Goal: Task Accomplishment & Management: Manage account settings

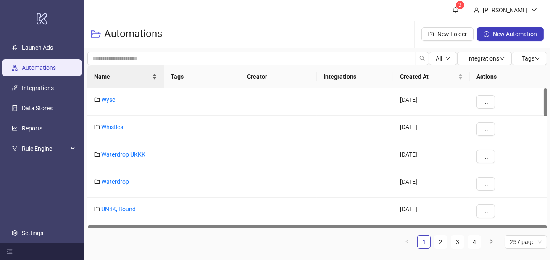
click at [123, 81] on div "Name" at bounding box center [125, 76] width 63 height 9
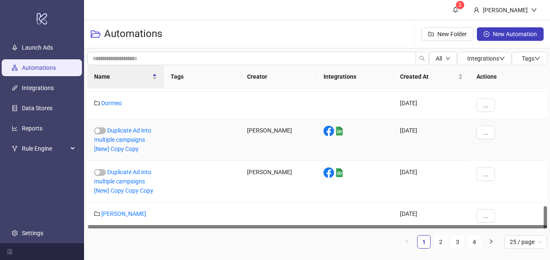
scroll to position [737, 0]
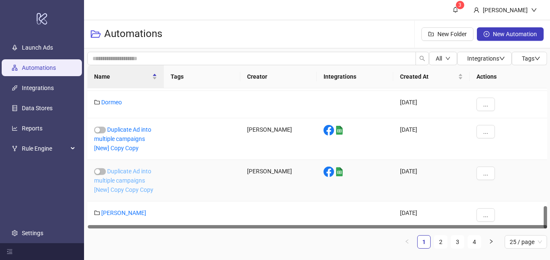
click at [131, 180] on link "Duplicate Ad into multiple campaigns [New] Copy Copy Copy" at bounding box center [123, 180] width 59 height 25
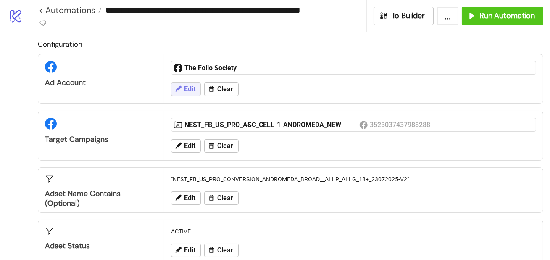
click at [194, 87] on span "Edit" at bounding box center [189, 89] width 11 height 8
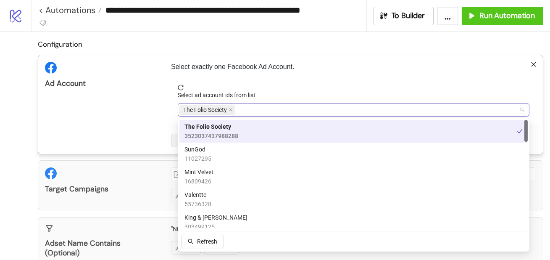
click at [234, 108] on span "The Folio Society" at bounding box center [206, 110] width 55 height 10
click at [230, 110] on icon "close" at bounding box center [231, 110] width 4 height 4
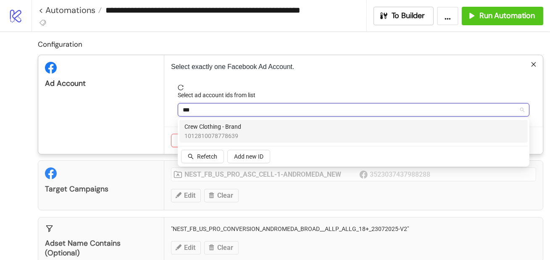
type input "****"
click at [234, 128] on span "Crew Clothing - Brand" at bounding box center [212, 126] width 57 height 9
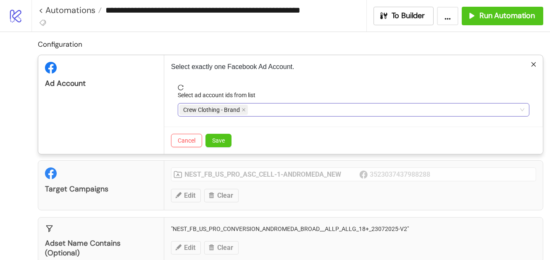
click at [286, 85] on span "reload" at bounding box center [354, 87] width 352 height 6
click at [222, 137] on span "Save" at bounding box center [218, 140] width 13 height 7
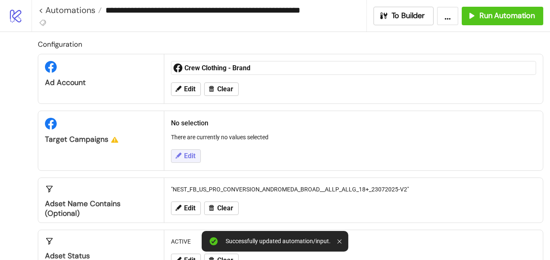
click at [195, 157] on span "Edit" at bounding box center [189, 156] width 11 height 8
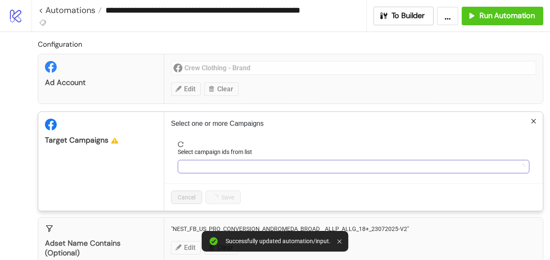
click at [208, 167] on div at bounding box center [348, 166] width 339 height 12
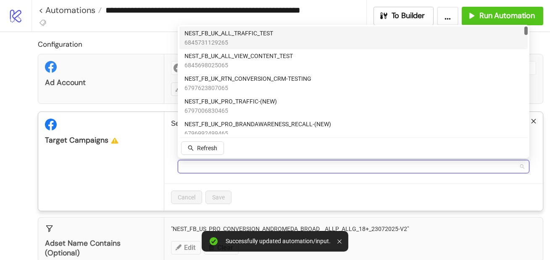
type input "*"
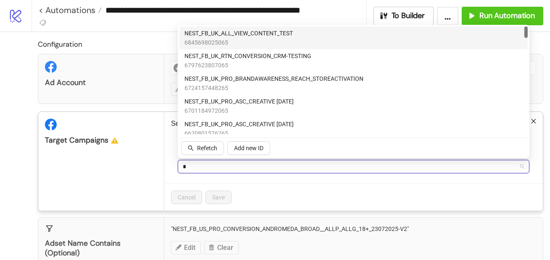
click at [280, 42] on span "6845698025065" at bounding box center [238, 42] width 108 height 9
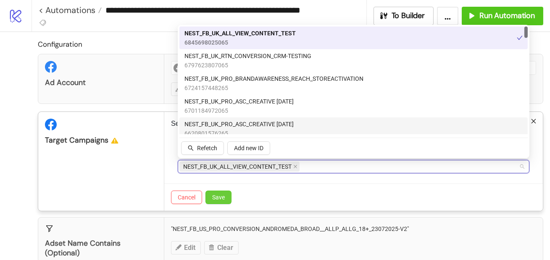
click at [222, 195] on span "Save" at bounding box center [218, 197] width 13 height 7
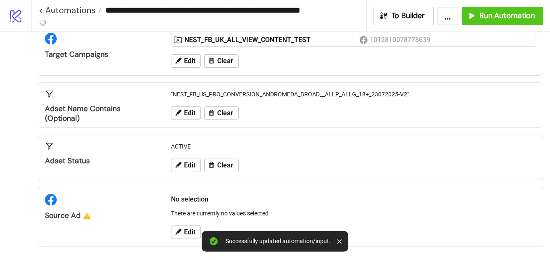
scroll to position [85, 0]
click at [185, 113] on span "Edit" at bounding box center [189, 113] width 11 height 8
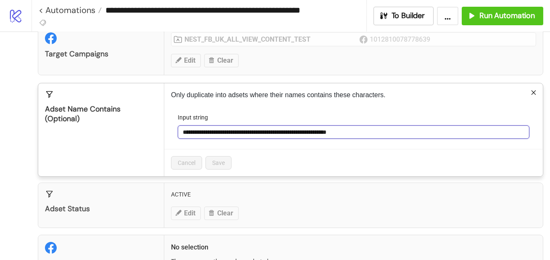
click at [307, 134] on input "**********" at bounding box center [354, 131] width 352 height 13
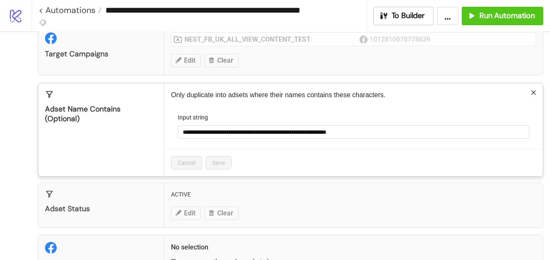
click at [245, 151] on div "Cancel Save" at bounding box center [353, 162] width 379 height 27
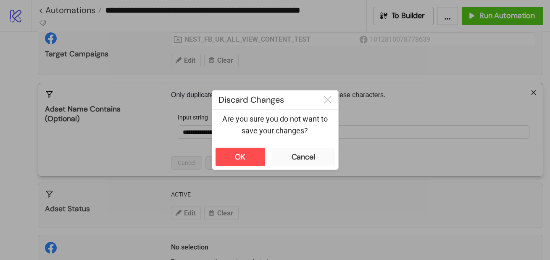
click at [271, 193] on div "**********" at bounding box center [275, 130] width 550 height 260
click at [321, 108] on div at bounding box center [327, 99] width 21 height 19
click at [338, 98] on div at bounding box center [327, 99] width 21 height 19
click at [331, 98] on div at bounding box center [327, 99] width 21 height 19
click at [330, 97] on icon at bounding box center [328, 100] width 8 height 8
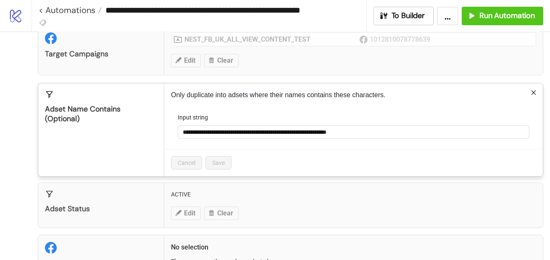
click at [536, 89] on div "**********" at bounding box center [353, 129] width 379 height 93
click at [534, 91] on icon "close" at bounding box center [533, 92] width 5 height 5
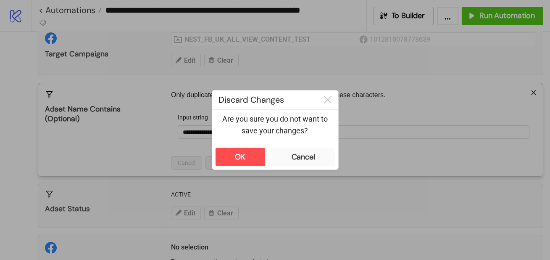
click at [260, 145] on div "OK Cancel" at bounding box center [275, 156] width 126 height 25
click at [250, 160] on button "OK" at bounding box center [241, 156] width 50 height 18
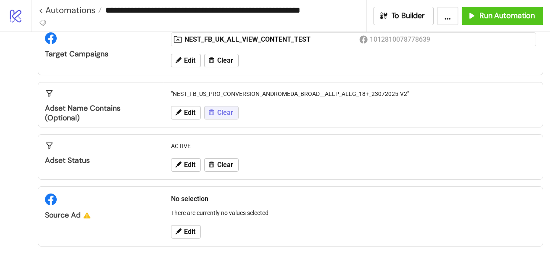
click at [222, 112] on span "Clear" at bounding box center [225, 113] width 16 height 8
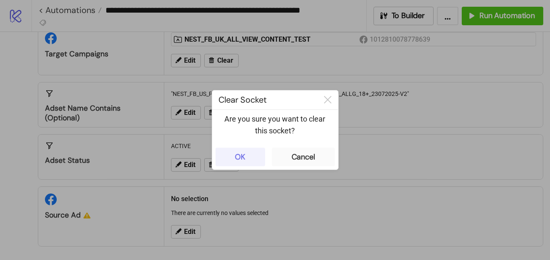
click at [235, 155] on div "OK" at bounding box center [240, 157] width 11 height 10
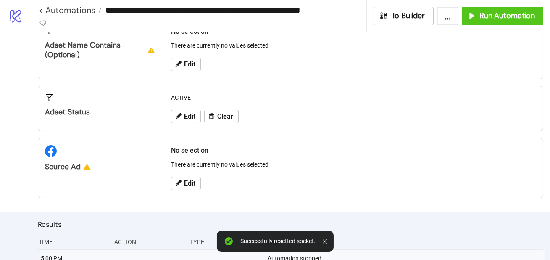
scroll to position [149, 0]
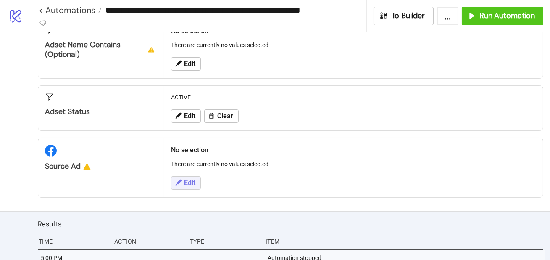
click at [180, 183] on icon at bounding box center [178, 183] width 8 height 8
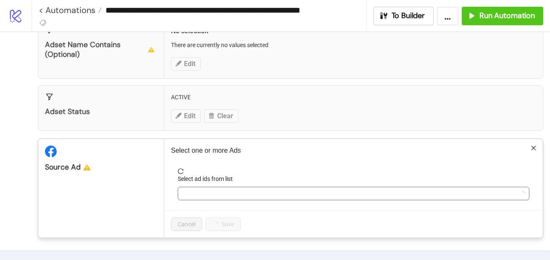
click at [186, 189] on div at bounding box center [348, 193] width 339 height 12
click at [205, 192] on div at bounding box center [348, 193] width 339 height 12
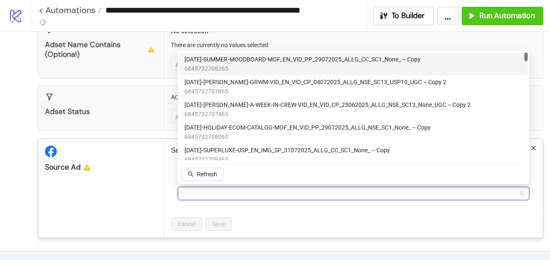
paste input "**********"
type input "**********"
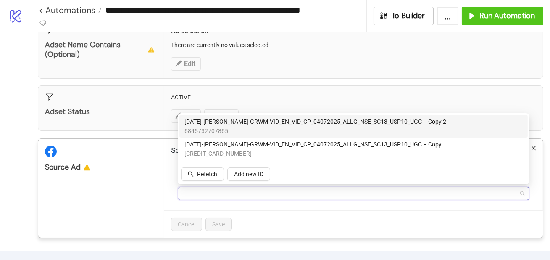
click at [162, 182] on div "Source Ad" at bounding box center [101, 188] width 126 height 99
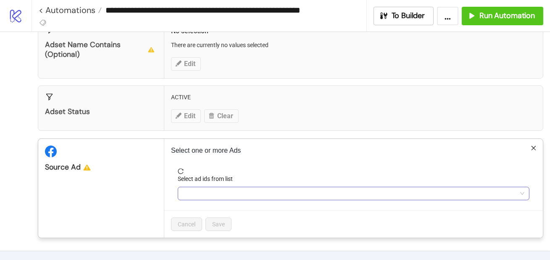
type input "**********"
click at [216, 192] on div "**********" at bounding box center [348, 193] width 339 height 12
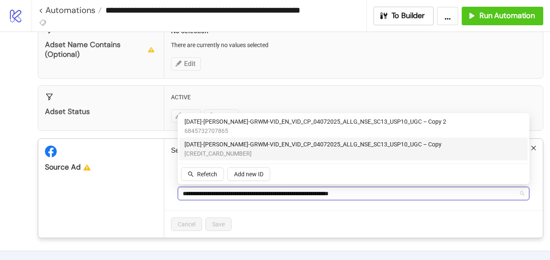
click at [355, 150] on span "6843151871065" at bounding box center [312, 153] width 257 height 9
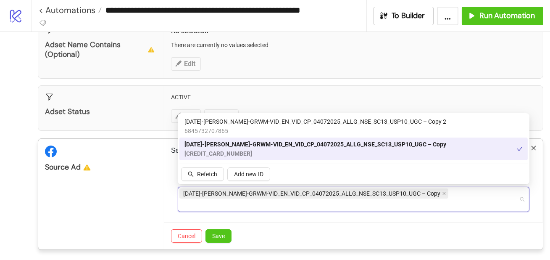
click at [428, 206] on form "Select ad ids from list AD274-JOSH-GRWM-VID_EN_VID_CP_04072025_ALLG_NSE_SC13_US…" at bounding box center [353, 195] width 365 height 54
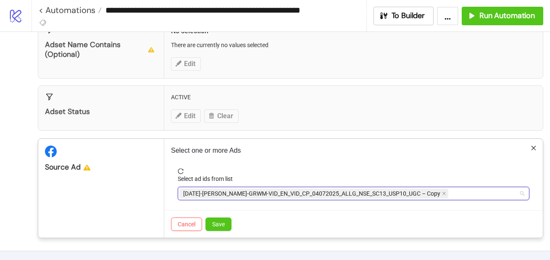
click at [427, 195] on div "[DATE]-[PERSON_NAME]-GRWM-VID_EN_VID_CP_04072025_ALLG_NSE_SC13_USP10_UGC – Copy" at bounding box center [348, 193] width 339 height 12
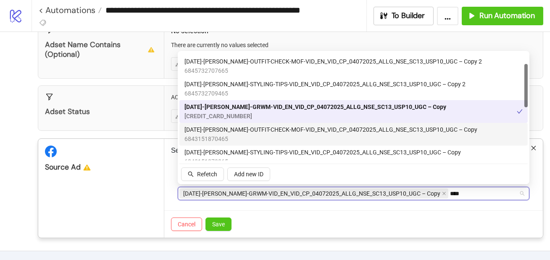
scroll to position [36, 0]
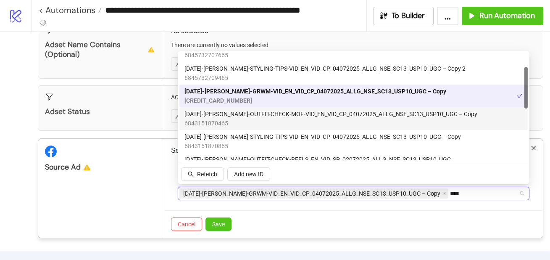
click at [329, 121] on span "6843151870465" at bounding box center [330, 122] width 293 height 9
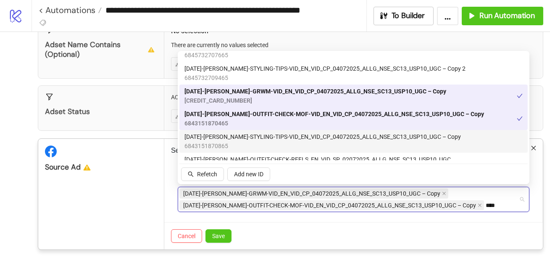
click at [331, 140] on span "[DATE]-[PERSON_NAME]-STYLING-TIPS-VID_EN_VID_CP_04072025_ALLG_NSE_SC13_USP10_UG…" at bounding box center [322, 136] width 276 height 9
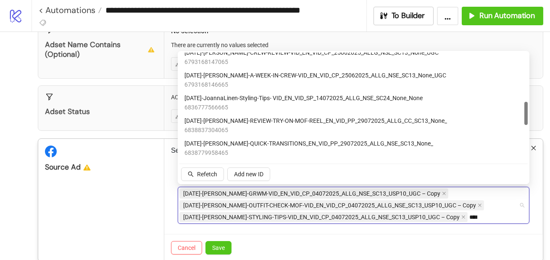
scroll to position [46, 0]
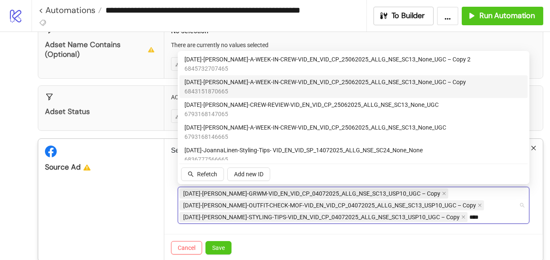
click at [308, 90] on span "6843151870665" at bounding box center [324, 91] width 281 height 9
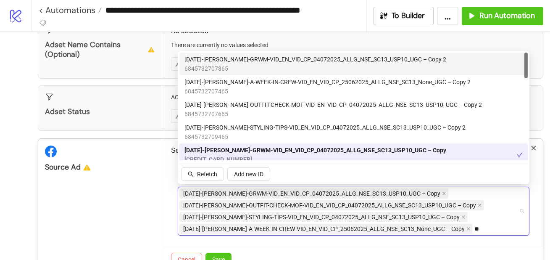
type input "*"
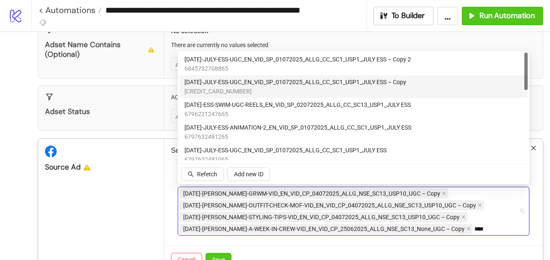
click at [416, 84] on div "AD258-JULY-ESS-UGC_EN_VID_SP_01072025_ALLG_CC_SC1_USP1_JULY ESS – Copy 68431518…" at bounding box center [353, 86] width 338 height 18
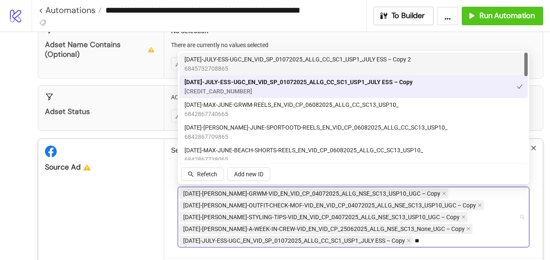
type input "*"
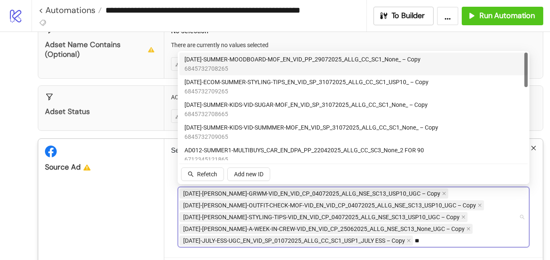
type input "*"
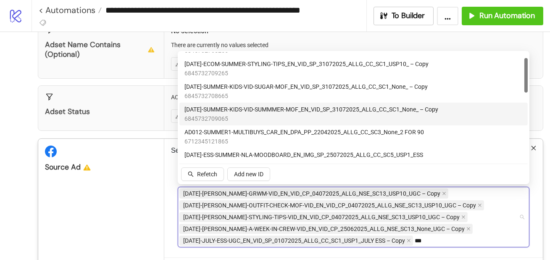
scroll to position [13, 0]
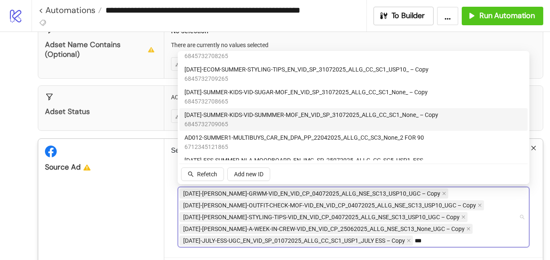
click at [324, 118] on span "[DATE]-SUMMER-KIDS-VID-SUMMMER-MOF_EN_VID_SP_31072025_ALLG_CC_SC1_None_ – Copy" at bounding box center [311, 114] width 254 height 9
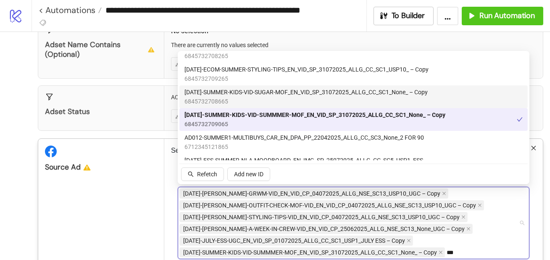
click at [312, 97] on span "6845732708665" at bounding box center [305, 101] width 243 height 9
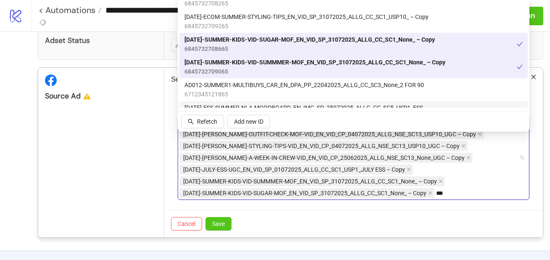
scroll to position [241, 0]
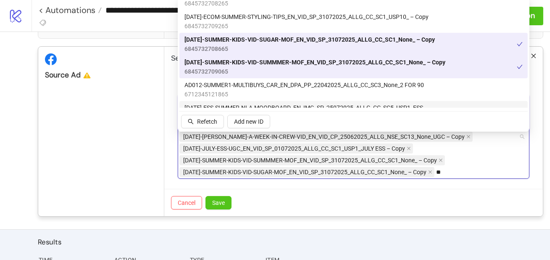
type input "*"
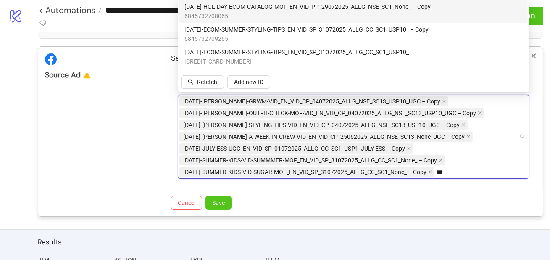
scroll to position [0, 0]
click at [463, 18] on div "AD372-HOLIDAY-ECOM-CATALOG-MOF_EN_VID_PP_29072025_ALLG_NSE_SC1_None_ – Copy 684…" at bounding box center [353, 11] width 338 height 18
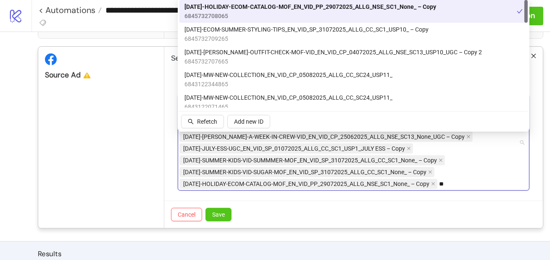
type input "*"
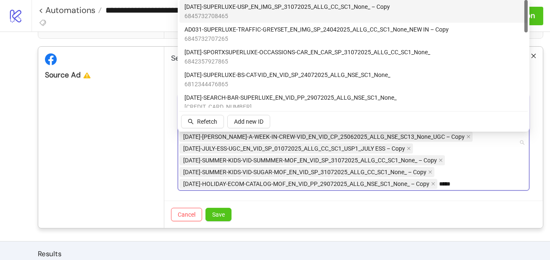
click at [432, 14] on div "AD402-SUPERLUXE-USP_EN_IMG_SP_31072025_ALLG_CC_SC1_None_ – Copy 6845732708465" at bounding box center [353, 11] width 338 height 18
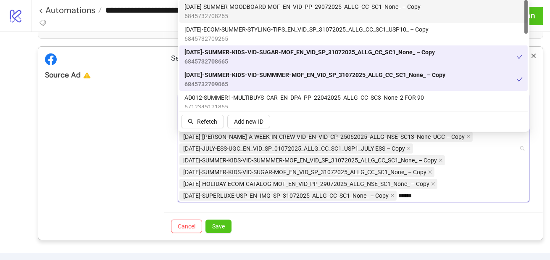
click at [389, 9] on span "[DATE]-SUMMER-MOODBOARD-MOF_EN_VID_PP_29072025_ALLG_CC_SC1_None_ – Copy" at bounding box center [302, 6] width 236 height 9
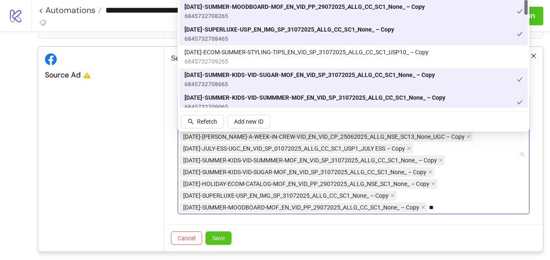
type input "*"
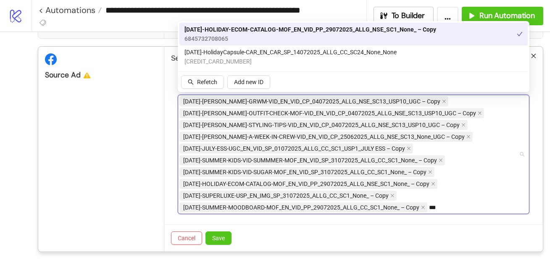
click at [383, 29] on span "AD372-HOLIDAY-ECOM-CATALOG-MOF_EN_VID_PP_29072025_ALLG_NSE_SC1_None_ – Copy" at bounding box center [310, 29] width 252 height 9
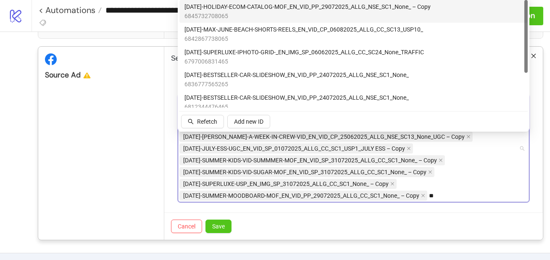
type input "*"
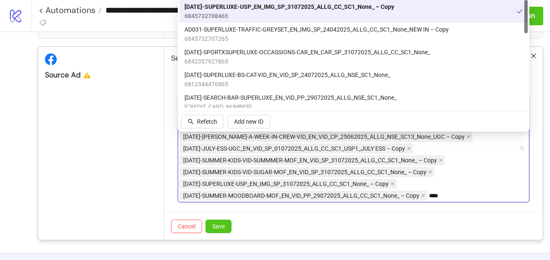
type input "*****"
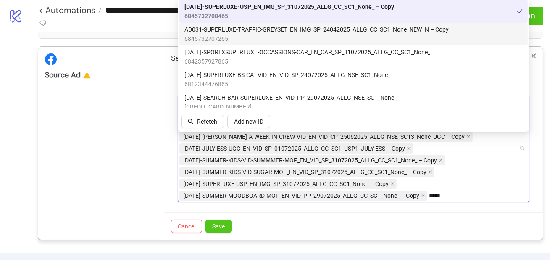
click at [318, 32] on span "AD031-SUPERLUXE-TRAFFIC-GREYSET_EN_IMG_SP_24042025_ALLG_CC_SC1_None_NEW IN – Co…" at bounding box center [316, 29] width 264 height 9
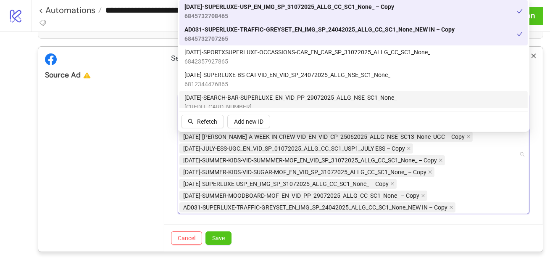
click at [263, 235] on div "Cancel Save" at bounding box center [353, 237] width 379 height 27
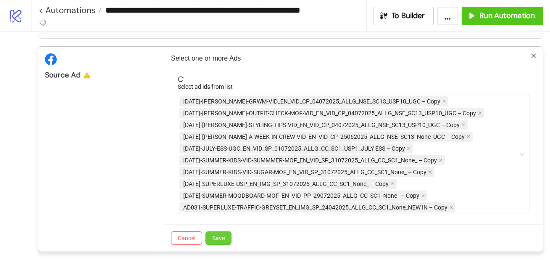
click at [225, 239] on button "Save" at bounding box center [218, 237] width 26 height 13
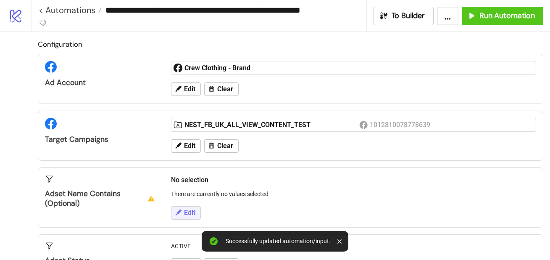
click at [195, 211] on span "Edit" at bounding box center [189, 213] width 11 height 8
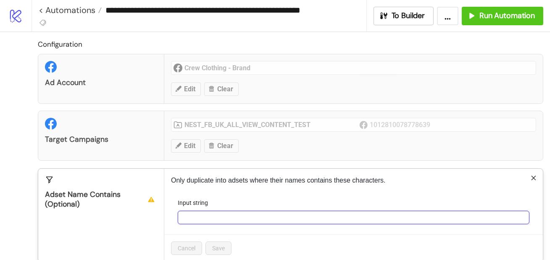
click at [270, 215] on input "Input string" at bounding box center [354, 216] width 352 height 13
paste input "**********"
type input "**********"
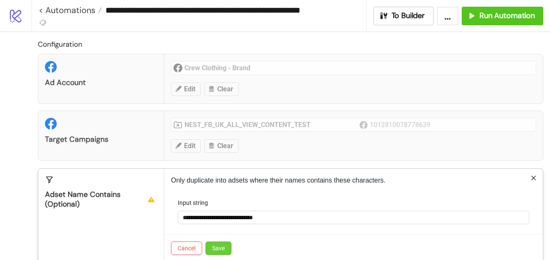
click at [221, 243] on button "Save" at bounding box center [218, 247] width 26 height 13
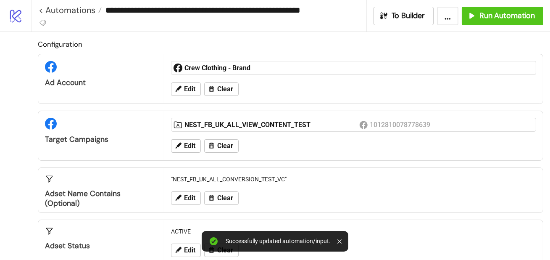
scroll to position [372, 0]
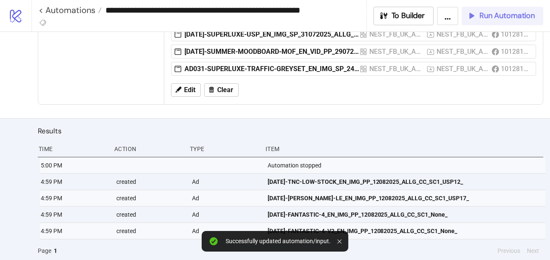
click at [488, 18] on span "Run Automation" at bounding box center [506, 16] width 55 height 10
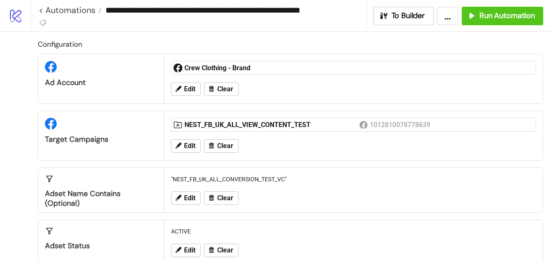
scroll to position [405, 0]
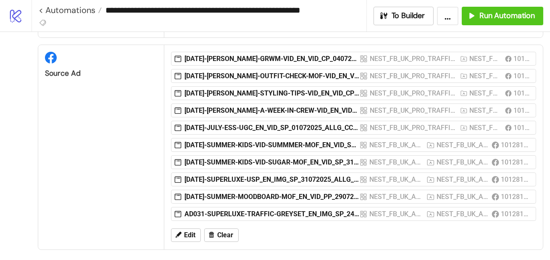
scroll to position [226, 0]
